Goal: Book appointment/travel/reservation

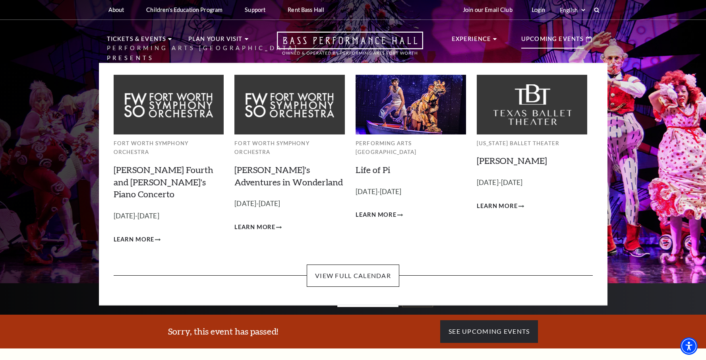
click at [539, 40] on p "Upcoming Events" at bounding box center [552, 41] width 63 height 14
click at [573, 39] on p "Upcoming Events" at bounding box center [552, 41] width 63 height 14
click at [343, 264] on link "View Full Calendar" at bounding box center [353, 275] width 93 height 22
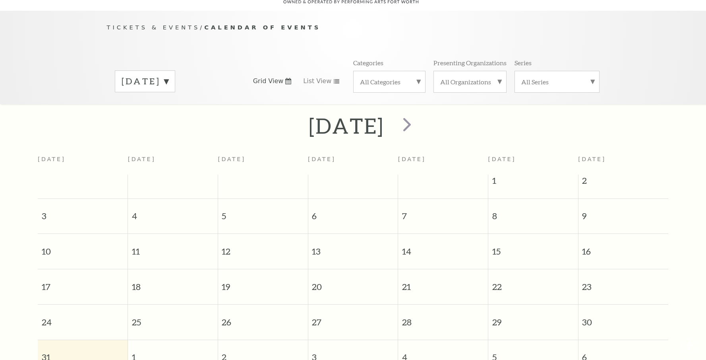
scroll to position [70, 0]
click at [418, 122] on span "next" at bounding box center [407, 123] width 23 height 23
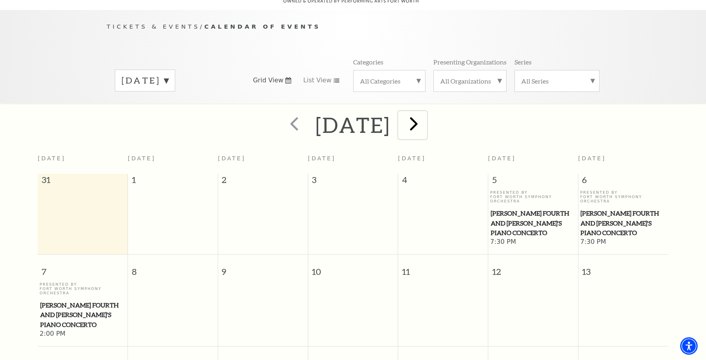
click at [425, 123] on span "next" at bounding box center [413, 123] width 23 height 23
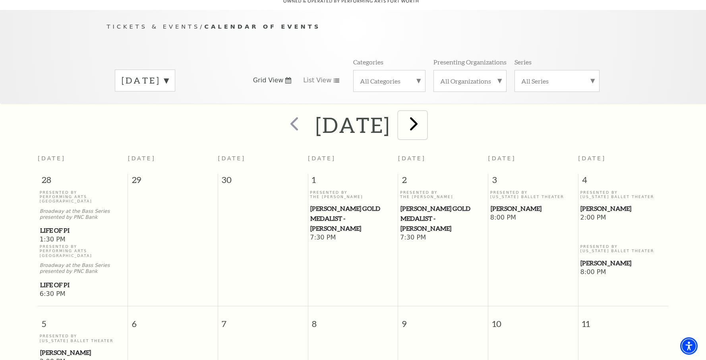
click at [425, 123] on span "next" at bounding box center [413, 123] width 23 height 23
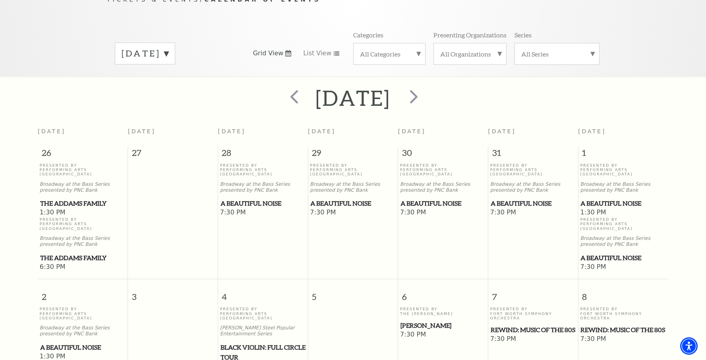
scroll to position [63, 0]
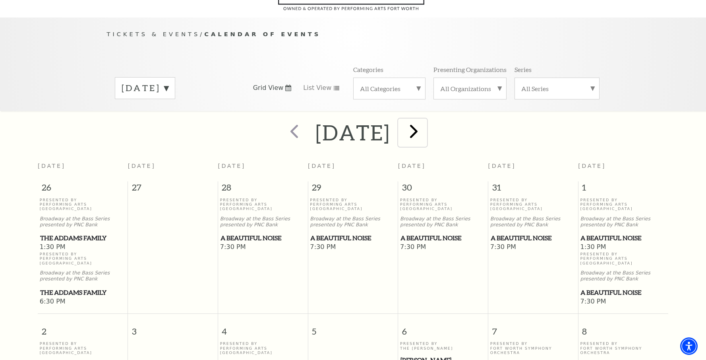
click at [425, 131] on span "next" at bounding box center [413, 131] width 23 height 23
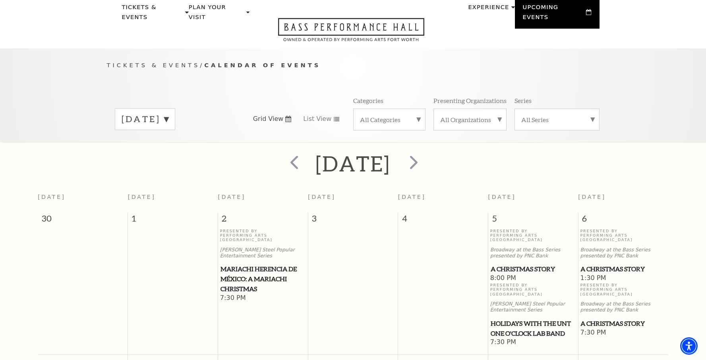
scroll to position [0, 0]
